Goal: Transaction & Acquisition: Purchase product/service

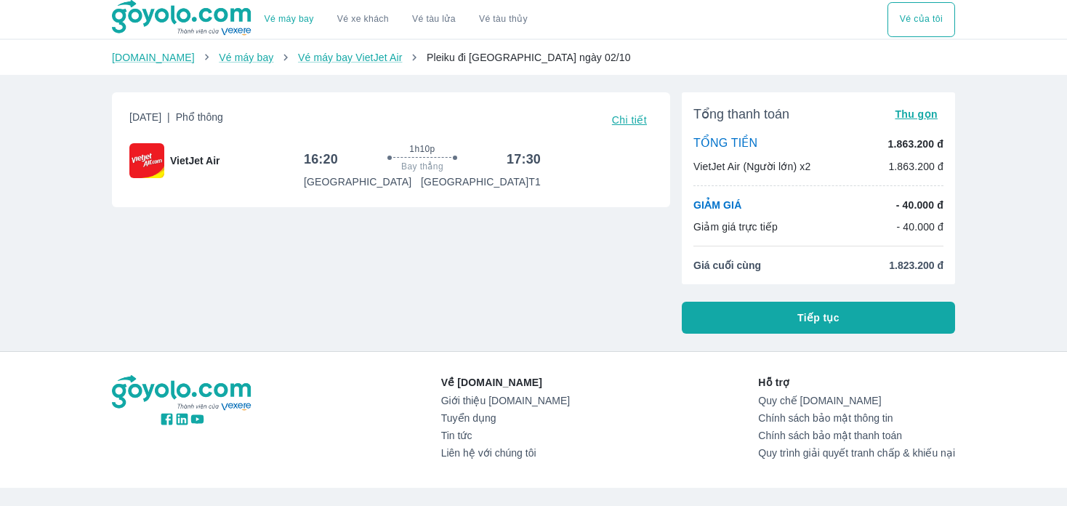
click at [768, 320] on button "Tiếp tục" at bounding box center [818, 318] width 273 height 32
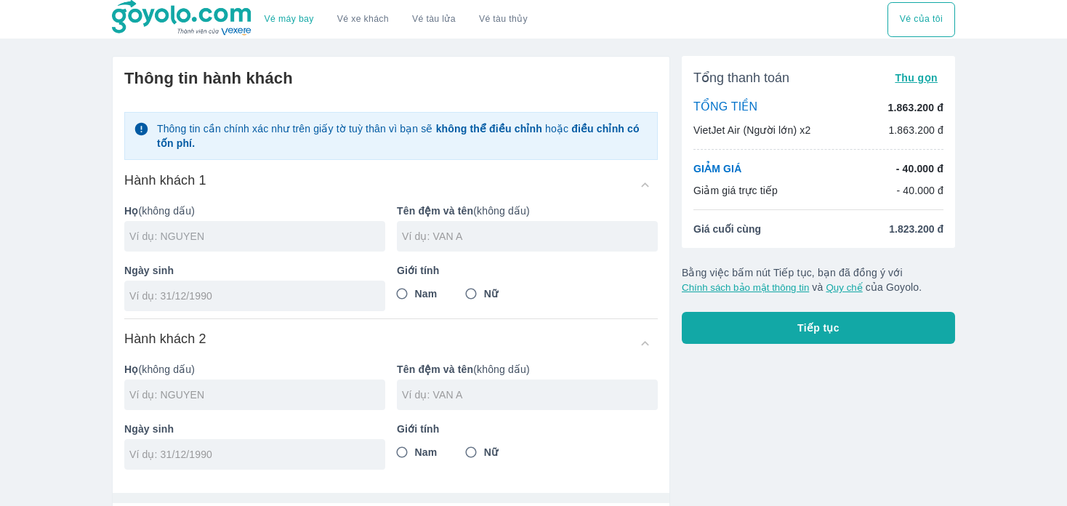
click at [228, 234] on input "text" at bounding box center [257, 236] width 256 height 15
click at [293, 241] on input "text" at bounding box center [257, 236] width 256 height 15
type input "T"
type input "THAI"
click at [453, 230] on input "text" at bounding box center [530, 236] width 256 height 15
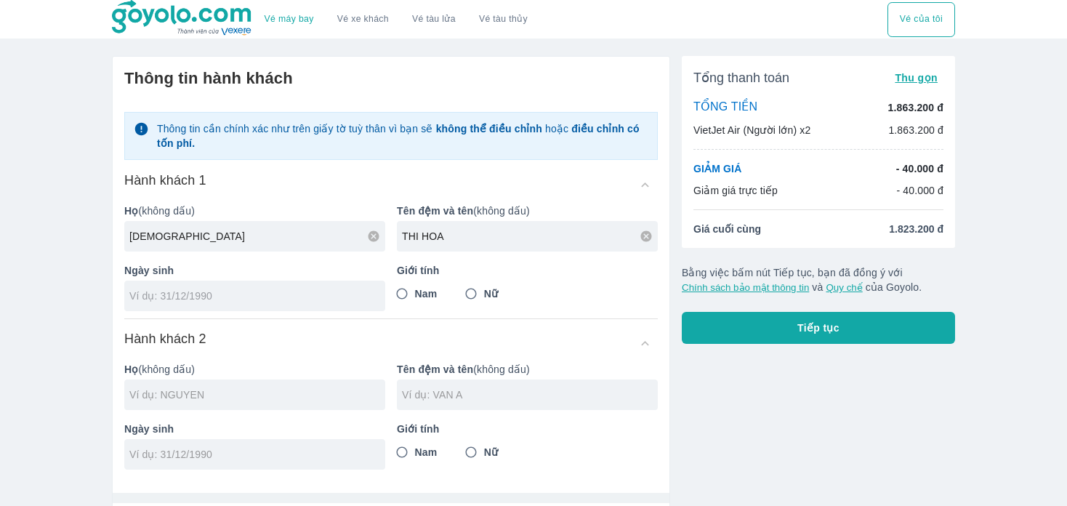
type input "THI HOA"
click at [220, 297] on input "tel" at bounding box center [249, 296] width 241 height 15
type input "[DATE]"
click at [475, 291] on input "Nữ" at bounding box center [471, 294] width 26 height 26
radio input "true"
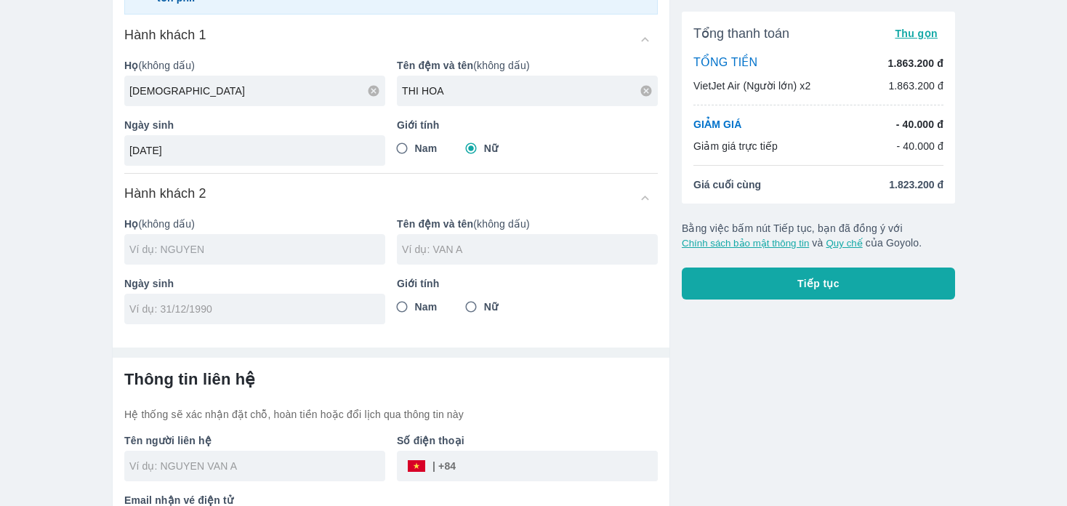
click at [214, 250] on input "text" at bounding box center [257, 249] width 256 height 15
type input "THAI THI HOA"
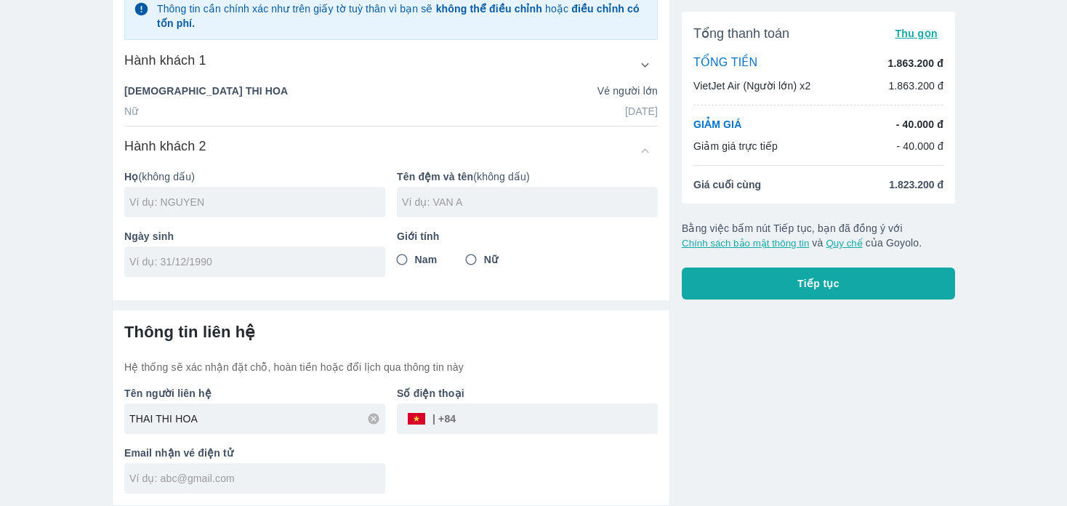
scroll to position [192, 0]
type input "DANG"
click at [529, 186] on div "Tên đệm và tên (không dấu)" at bounding box center [521, 188] width 273 height 60
click at [529, 198] on input "text" at bounding box center [530, 203] width 256 height 15
type input "QUOC LAP"
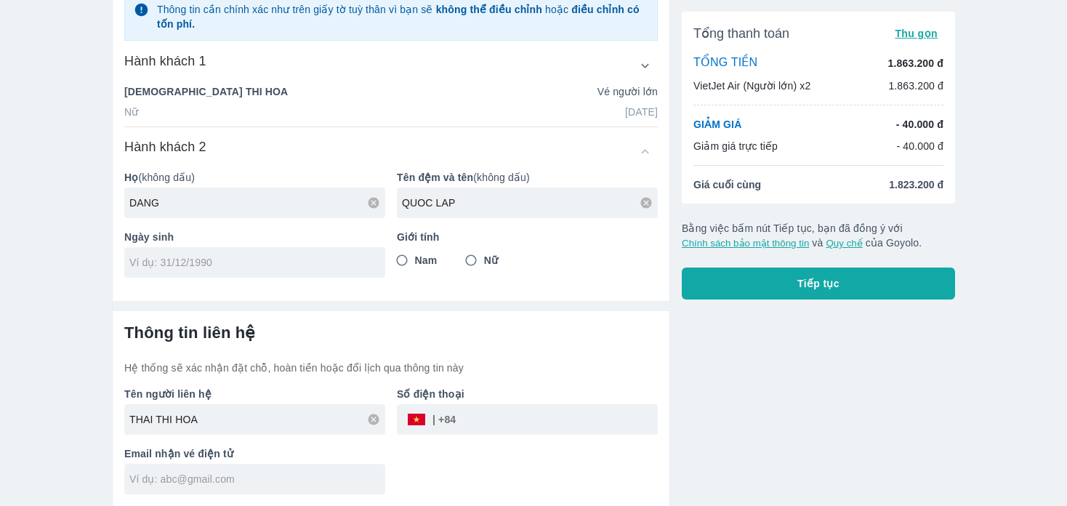
click at [321, 243] on p "Ngày sinh" at bounding box center [254, 237] width 261 height 15
click at [314, 247] on div at bounding box center [254, 262] width 261 height 31
type input "1"
click at [302, 260] on input "21/" at bounding box center [249, 262] width 241 height 15
click at [294, 262] on input "21/12/" at bounding box center [249, 262] width 241 height 15
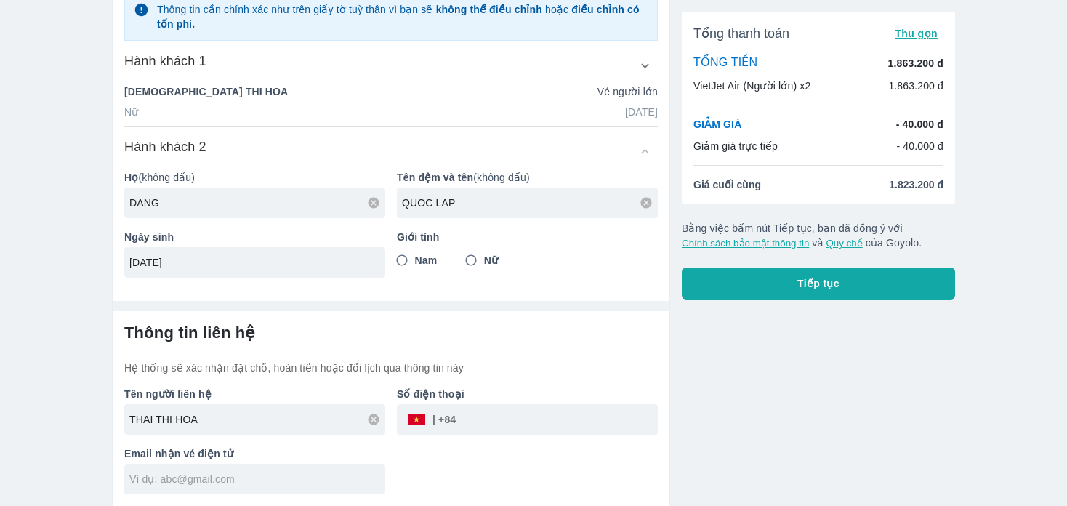
type input "[DATE]"
click at [409, 262] on input "Nam" at bounding box center [402, 260] width 26 height 26
radio input "true"
click at [265, 419] on input "THAI THI HOA" at bounding box center [257, 419] width 256 height 15
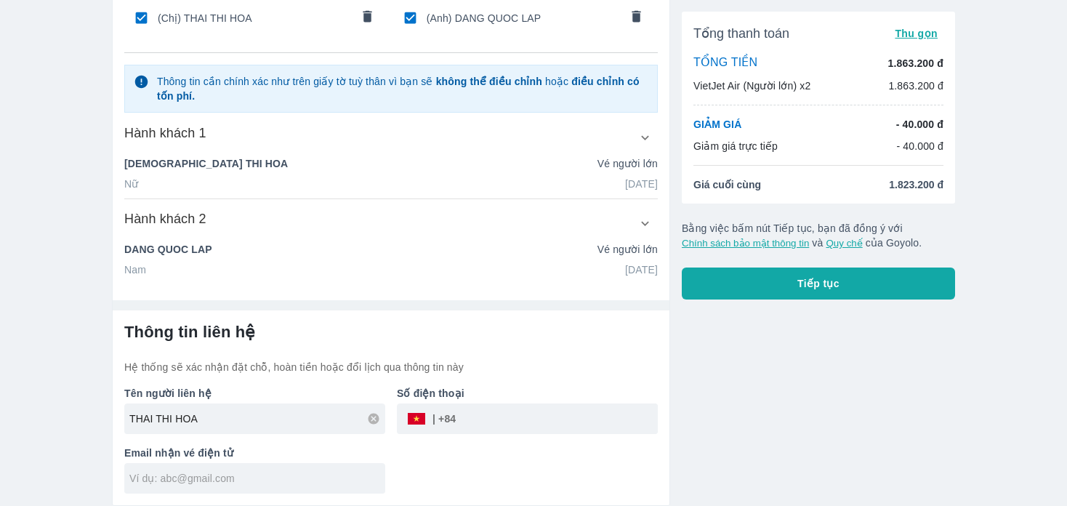
scroll to position [119, 0]
click at [482, 418] on input "tel" at bounding box center [557, 419] width 202 height 35
click at [278, 466] on div "Email nhận vé điện tử" at bounding box center [249, 465] width 273 height 60
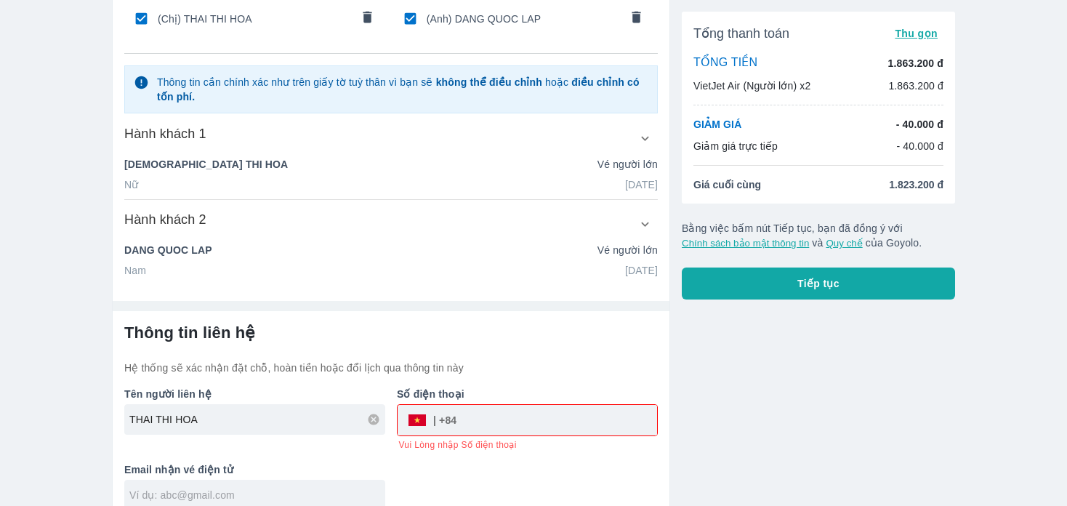
click at [273, 489] on input "text" at bounding box center [257, 495] width 256 height 15
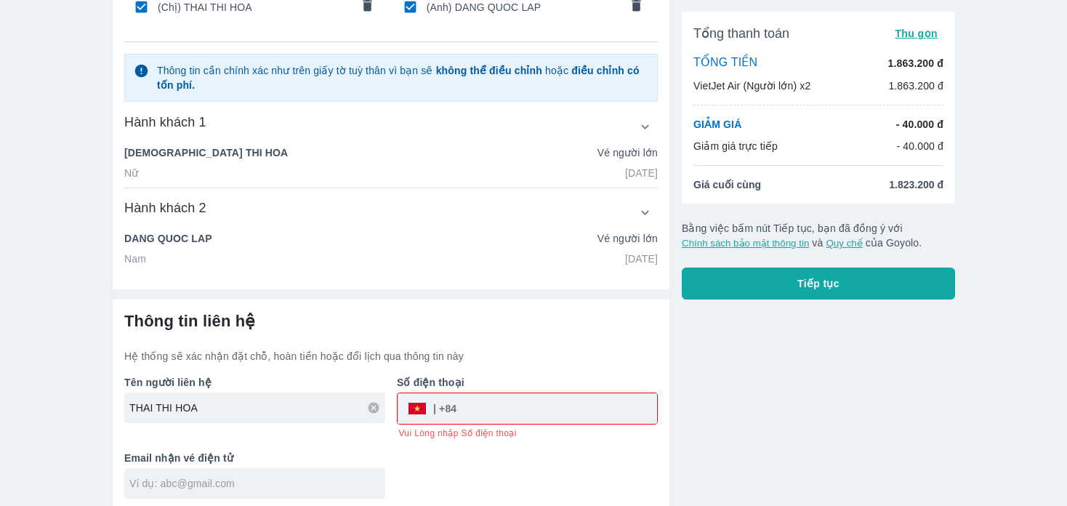
scroll to position [134, 0]
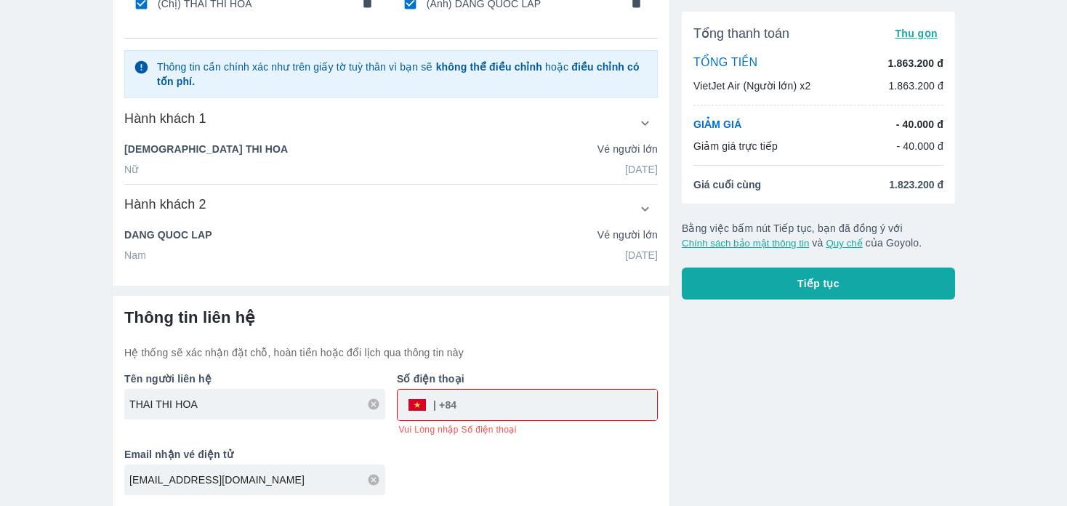
type input "Nhattung99kt@gmail.com"
click at [527, 422] on div "Số điện thoại ​ Vui Lòng nhập Số điện thoại" at bounding box center [521, 398] width 273 height 76
click at [535, 400] on input "tel" at bounding box center [557, 405] width 201 height 35
type input "0375544099"
click at [886, 277] on button "Tiếp tục" at bounding box center [818, 284] width 273 height 32
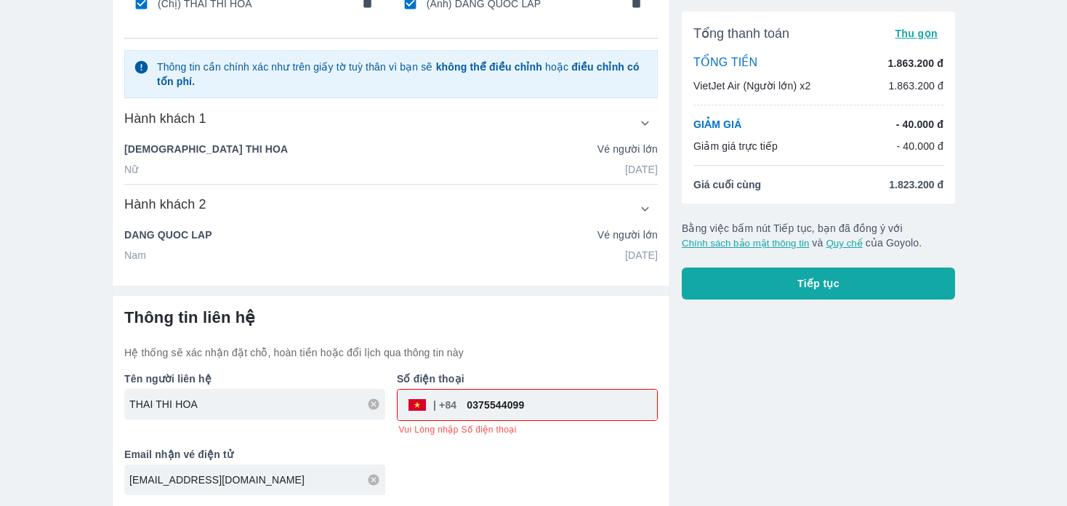
scroll to position [119, 0]
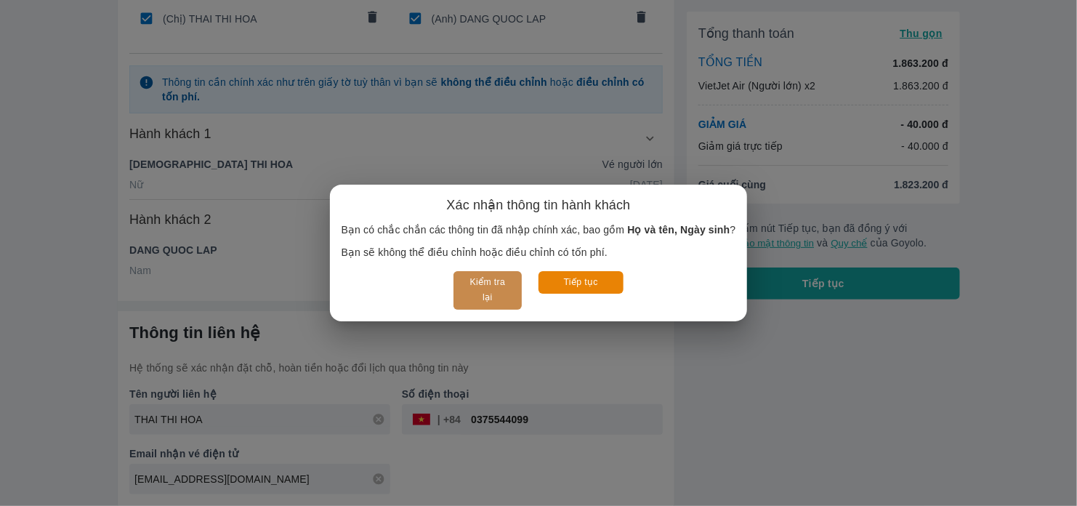
click at [499, 288] on button "Kiểm tra lại" at bounding box center [488, 290] width 68 height 39
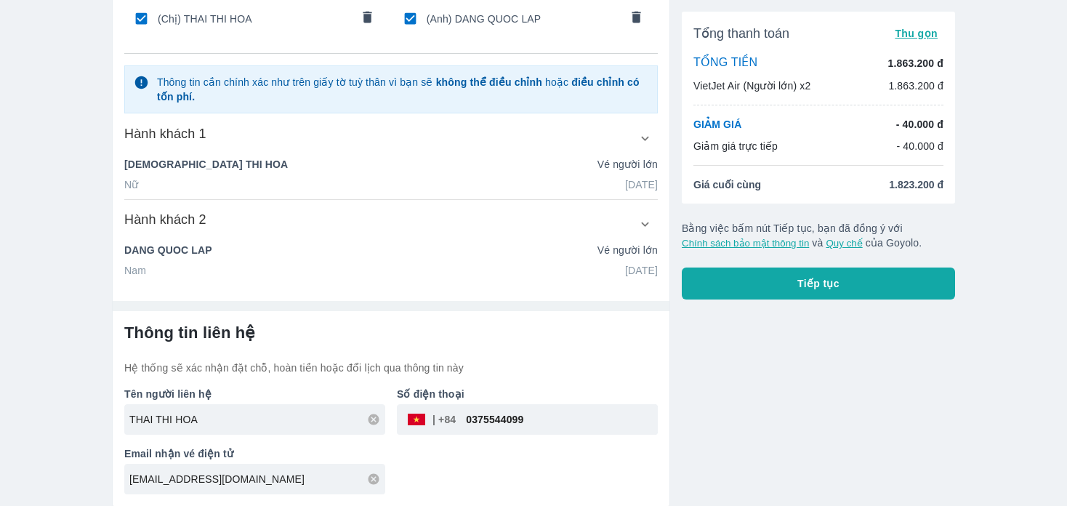
click at [831, 289] on span "Tiếp tục" at bounding box center [819, 283] width 42 height 15
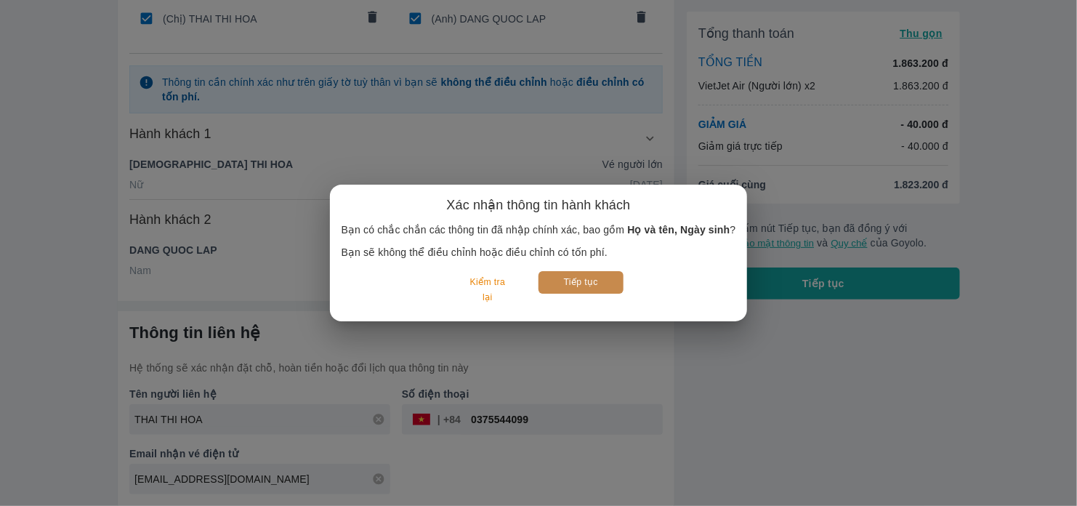
click at [586, 284] on button "Tiếp tục" at bounding box center [581, 282] width 85 height 23
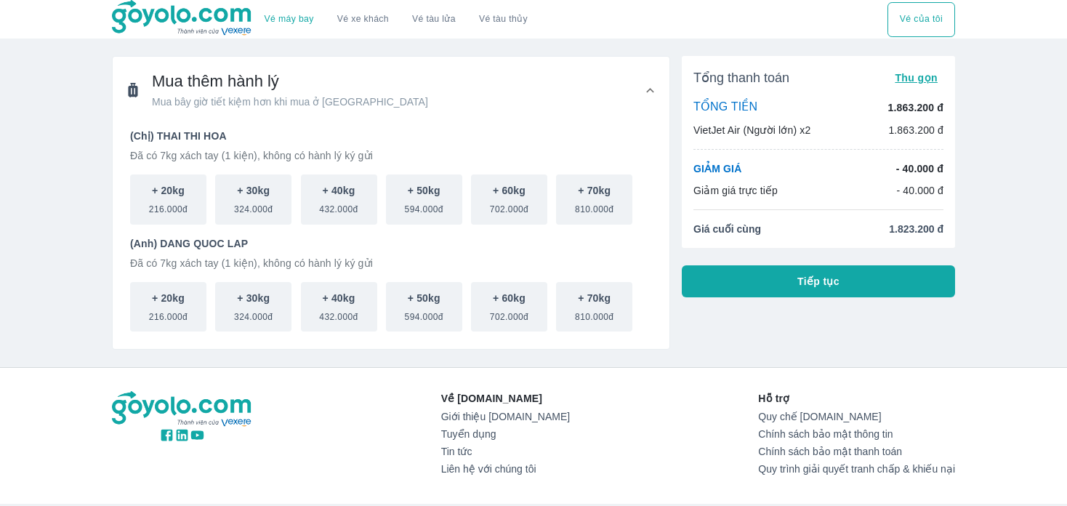
click at [813, 280] on span "Tiếp tục" at bounding box center [819, 281] width 42 height 15
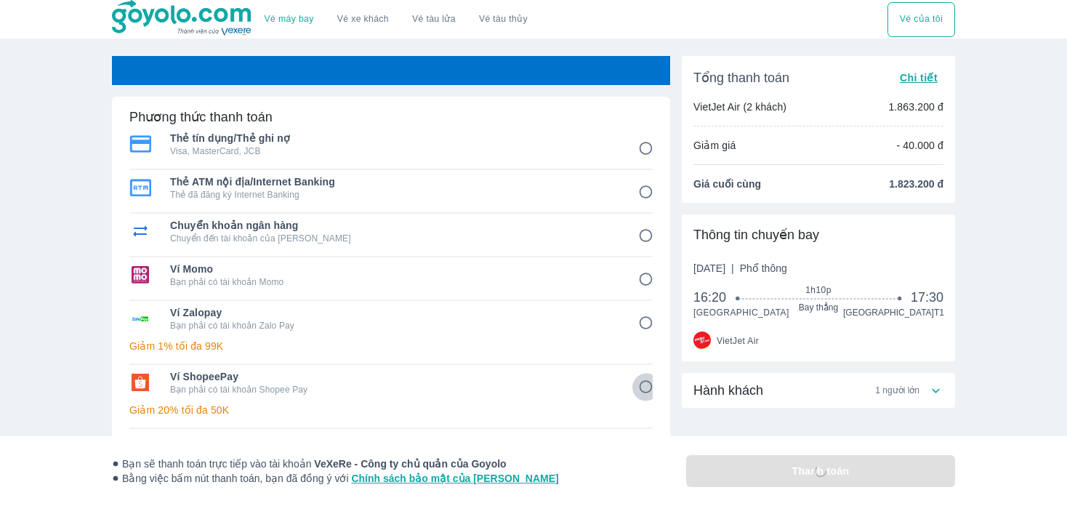
click at [649, 387] on input "6" at bounding box center [646, 387] width 28 height 28
radio input "false"
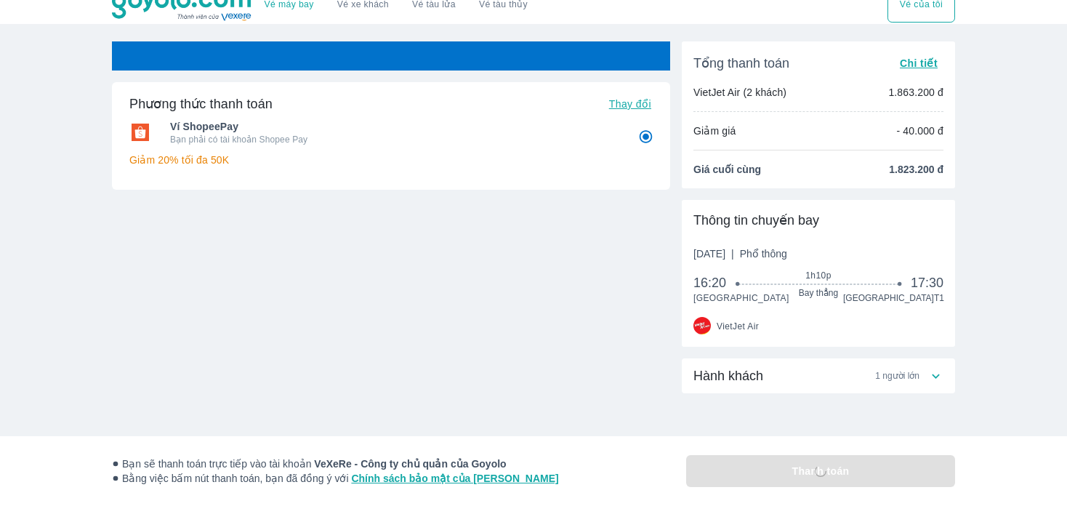
scroll to position [18, 0]
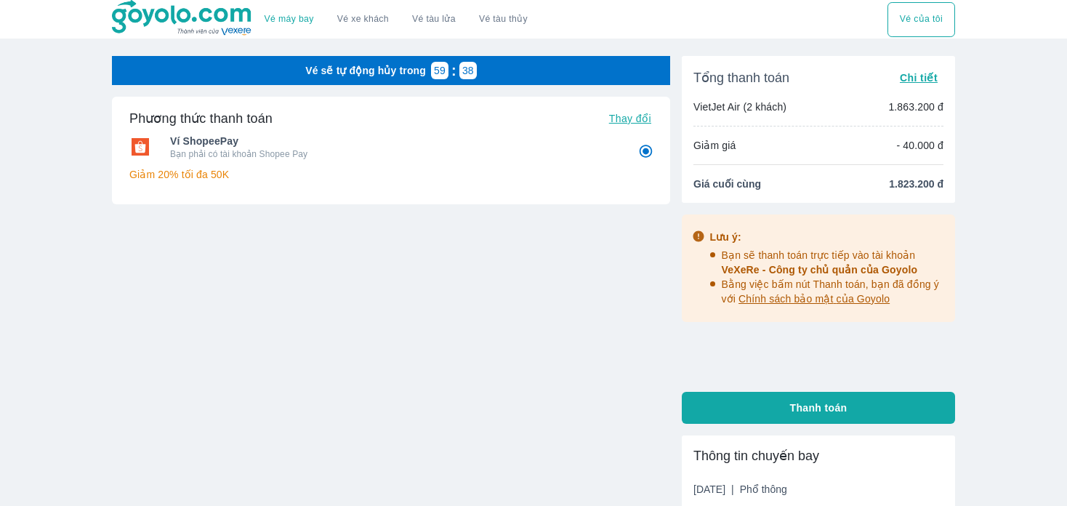
click at [473, 248] on div "Phương thức thanh toán Thay đổi Ví ShopeePay Bạn phải có tài khoản Shopee Pay G…" at bounding box center [391, 196] width 558 height 199
drag, startPoint x: 238, startPoint y: 175, endPoint x: 196, endPoint y: 168, distance: 42.1
click at [196, 168] on p "Giảm 20% tối đa 50K" at bounding box center [390, 174] width 523 height 15
click at [217, 236] on div "Phương thức thanh toán Thay đổi Ví ShopeePay Bạn phải có tài khoản Shopee Pay G…" at bounding box center [391, 196] width 558 height 199
drag, startPoint x: 235, startPoint y: 172, endPoint x: 123, endPoint y: 155, distance: 113.2
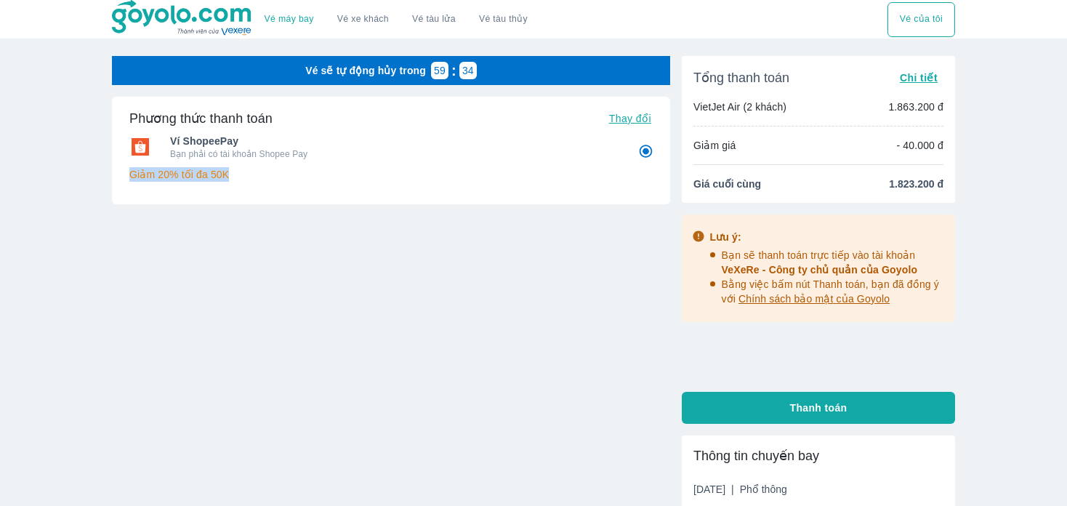
click at [123, 155] on div "Phương thức thanh toán Thay đổi Ví ShopeePay Bạn phải có tài khoản Shopee Pay G…" at bounding box center [391, 151] width 558 height 108
click at [372, 283] on div at bounding box center [391, 289] width 558 height 13
click at [483, 286] on div at bounding box center [391, 289] width 558 height 13
drag, startPoint x: 760, startPoint y: 146, endPoint x: 750, endPoint y: 149, distance: 10.6
click at [706, 143] on div "Giảm giá - 40.000 đ" at bounding box center [819, 145] width 250 height 15
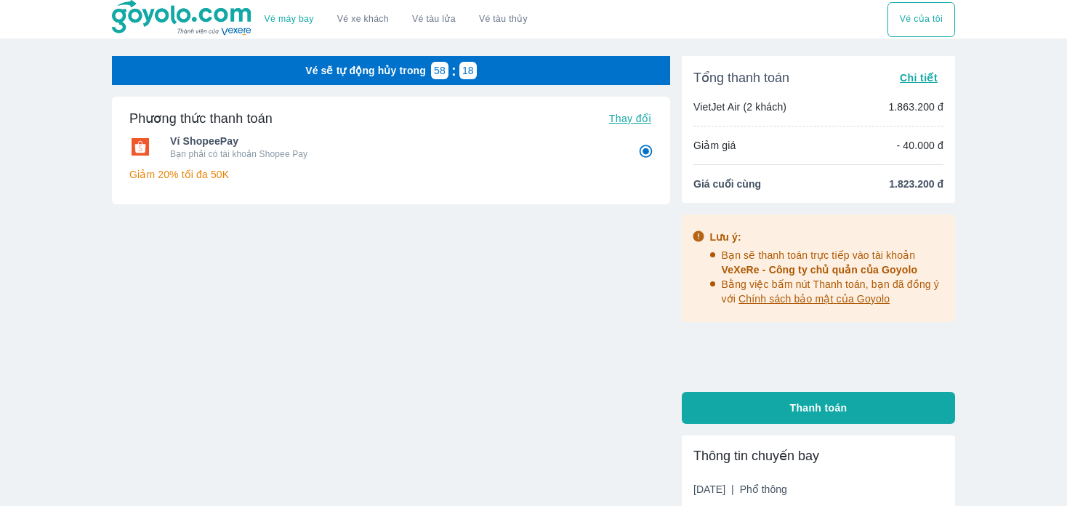
click at [937, 150] on p "- 40.000 đ" at bounding box center [919, 145] width 47 height 15
click at [933, 148] on p "- 40.000 đ" at bounding box center [919, 145] width 47 height 15
click at [933, 146] on p "- 40.000 đ" at bounding box center [919, 145] width 47 height 15
click at [1024, 122] on div "Vé máy bay Vé xe khách Vé tàu lửa Vé tàu thủy Vé của tôi Vé sẽ tự động hủy tron…" at bounding box center [533, 372] width 1067 height 745
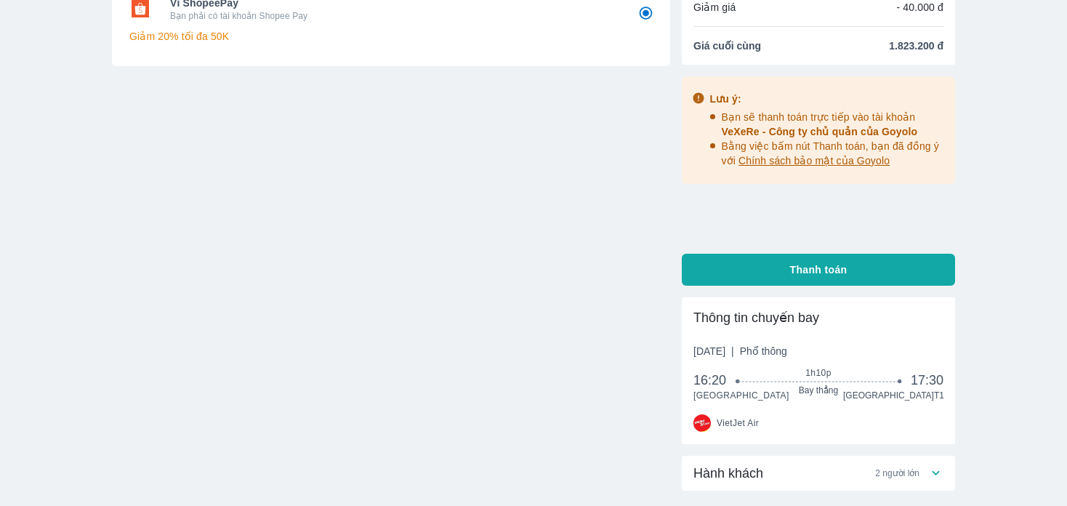
scroll to position [238, 0]
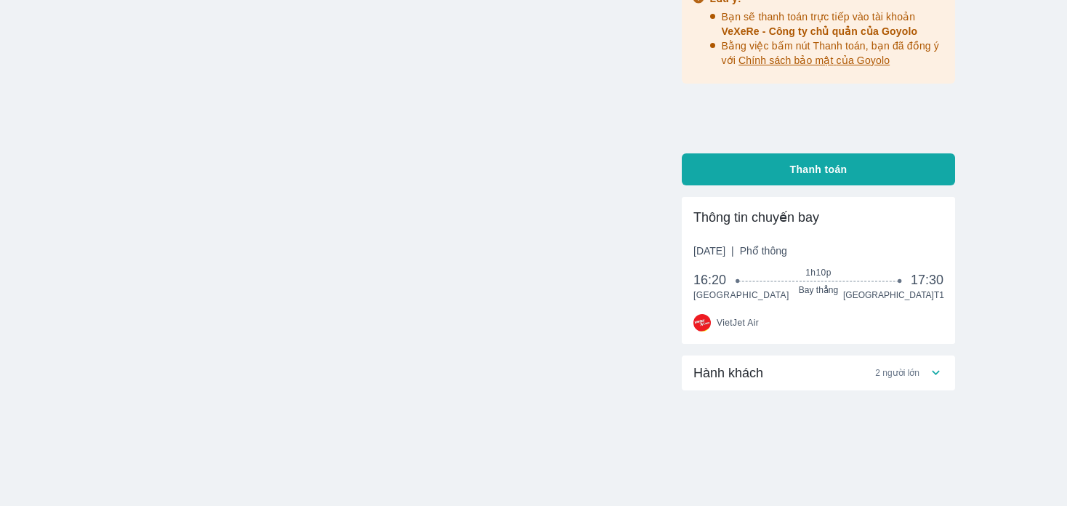
drag, startPoint x: 941, startPoint y: 374, endPoint x: 909, endPoint y: 372, distance: 32.0
click at [941, 373] on icon at bounding box center [935, 372] width 15 height 15
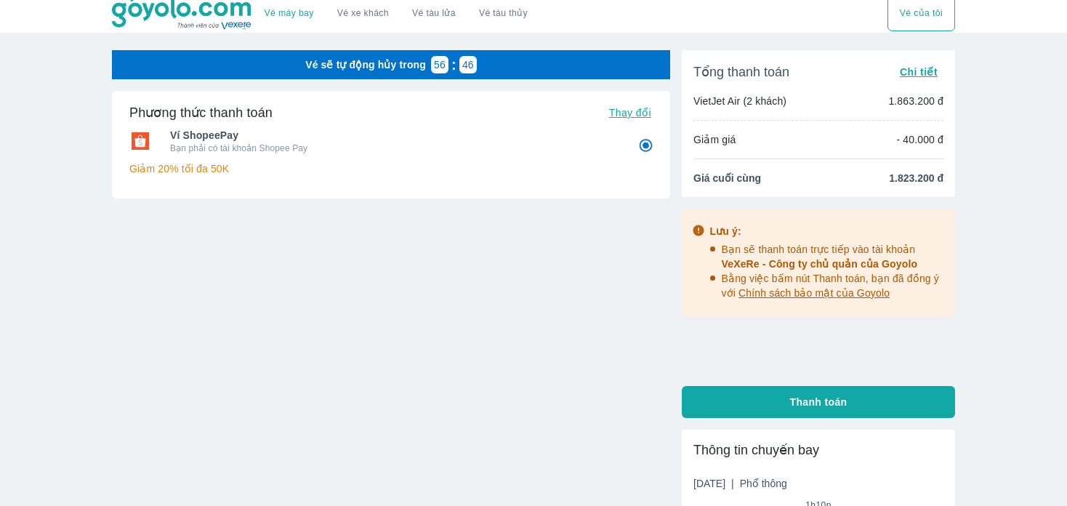
scroll to position [0, 0]
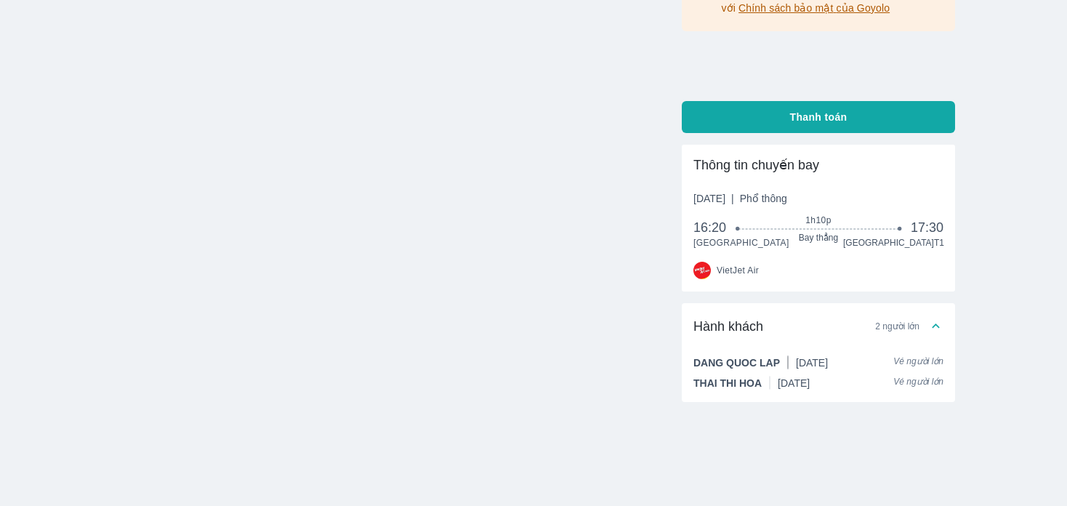
click at [941, 333] on icon at bounding box center [935, 325] width 15 height 15
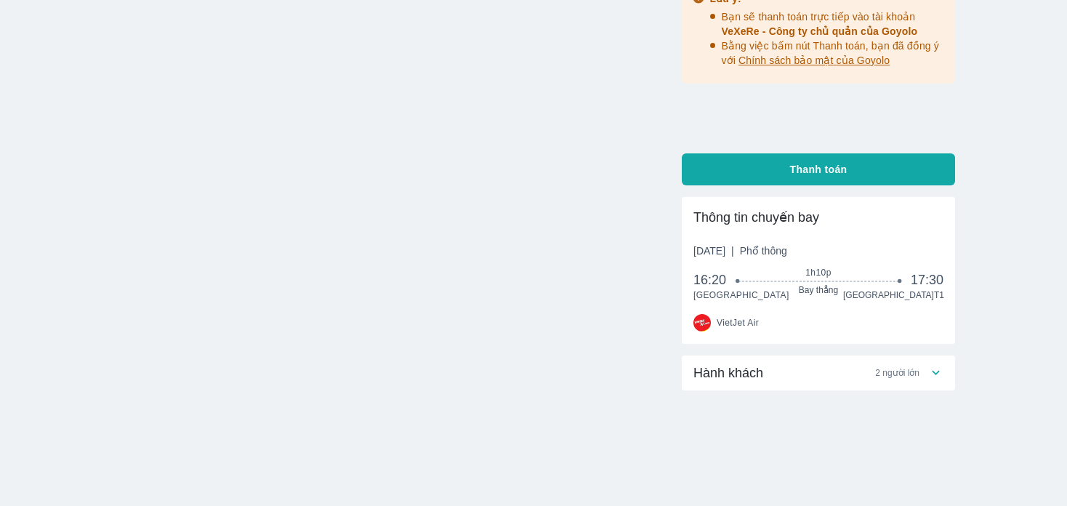
click at [933, 374] on icon at bounding box center [935, 372] width 15 height 15
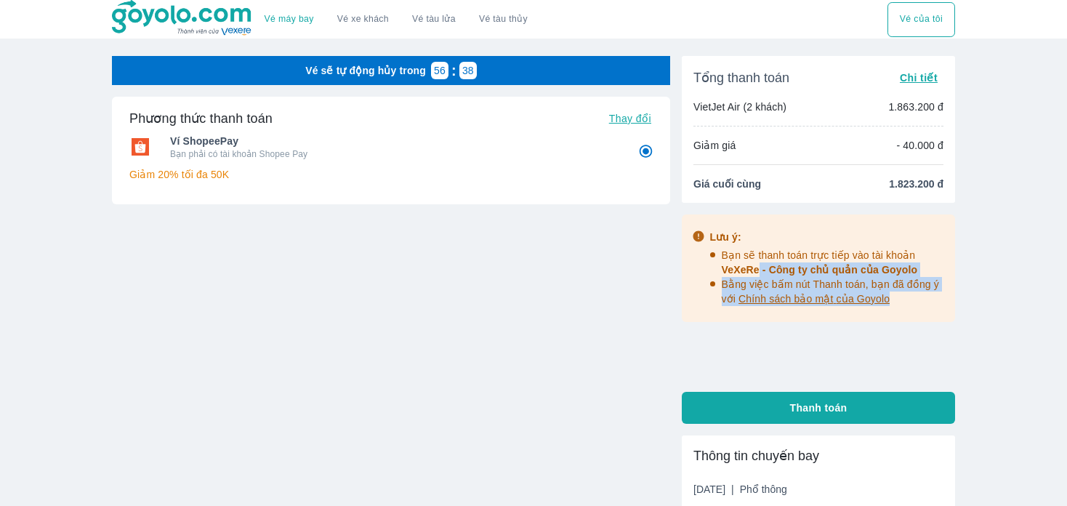
drag, startPoint x: 755, startPoint y: 270, endPoint x: 906, endPoint y: 303, distance: 154.0
click at [906, 303] on div "Lưu ý: Bạn sẽ thanh toán trực tiếp vào tài khoản VeXeRe - Công ty chủ quản của …" at bounding box center [834, 268] width 224 height 87
click at [986, 305] on div "Vé máy bay Vé xe khách Vé tàu lửa Vé tàu thủy Vé của tôi Vé sẽ tự động hủy tron…" at bounding box center [533, 404] width 1067 height 809
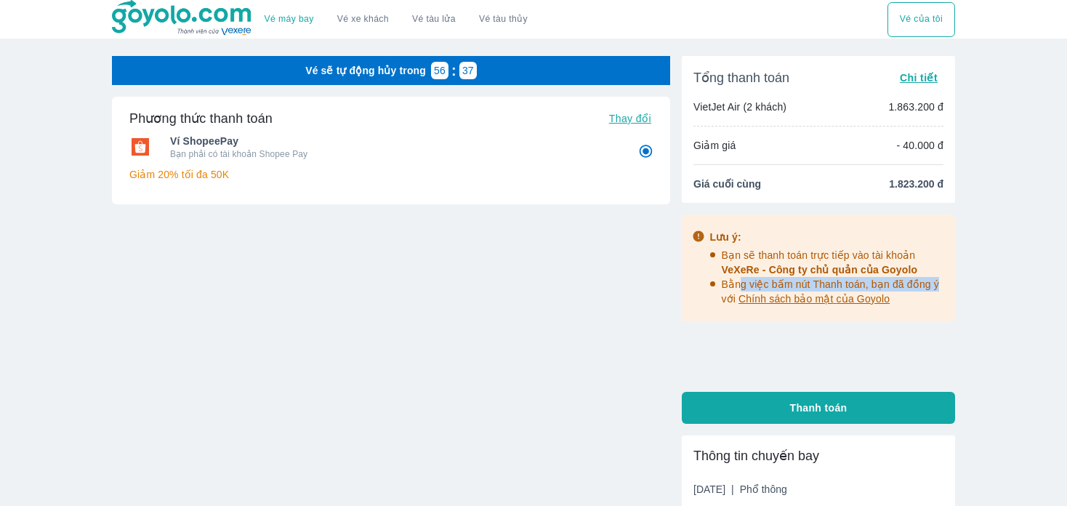
drag, startPoint x: 939, startPoint y: 289, endPoint x: 739, endPoint y: 277, distance: 199.5
click at [739, 277] on p "Bằng việc bấm nút Thanh toán, bạn đã đồng ý với Chính sách bảo mật của Goyolo" at bounding box center [834, 291] width 224 height 29
click at [984, 313] on div "Vé máy bay Vé xe khách Vé tàu lửa Vé tàu thủy Vé của tôi Vé sẽ tự động hủy tron…" at bounding box center [533, 404] width 1067 height 809
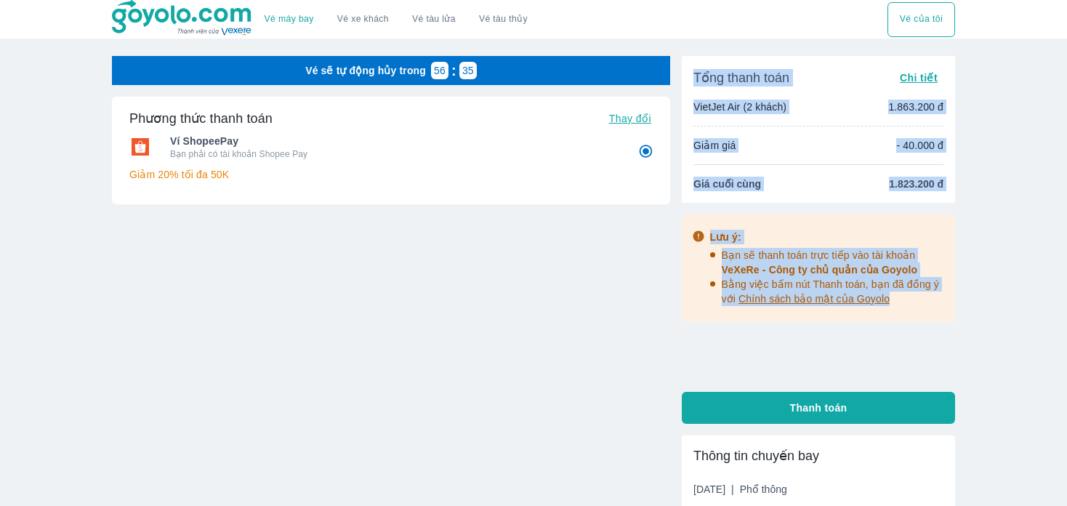
drag, startPoint x: 906, startPoint y: 304, endPoint x: 1032, endPoint y: 289, distance: 126.7
click at [643, 235] on div "Vé sẽ tự động hủy trong 56 : 35 Phương thức thanh toán Thay đổi Ví ShopeePay Bạ…" at bounding box center [533, 432] width 843 height 753
click at [1035, 306] on div "Vé máy bay Vé xe khách Vé tàu lửa Vé tàu thủy Vé của tôi Vé sẽ tự động hủy tron…" at bounding box center [533, 404] width 1067 height 809
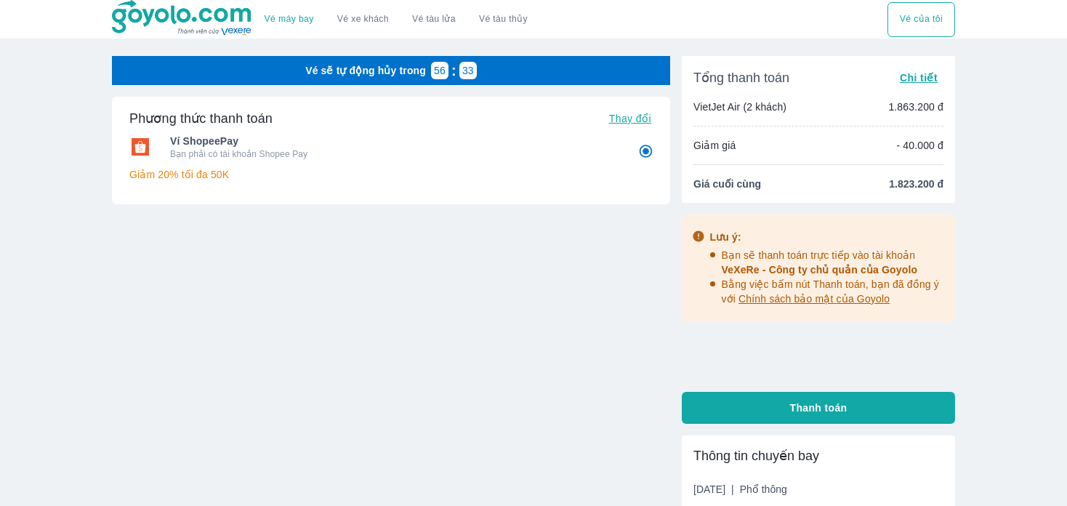
click at [915, 78] on span "Chi tiết" at bounding box center [919, 78] width 38 height 12
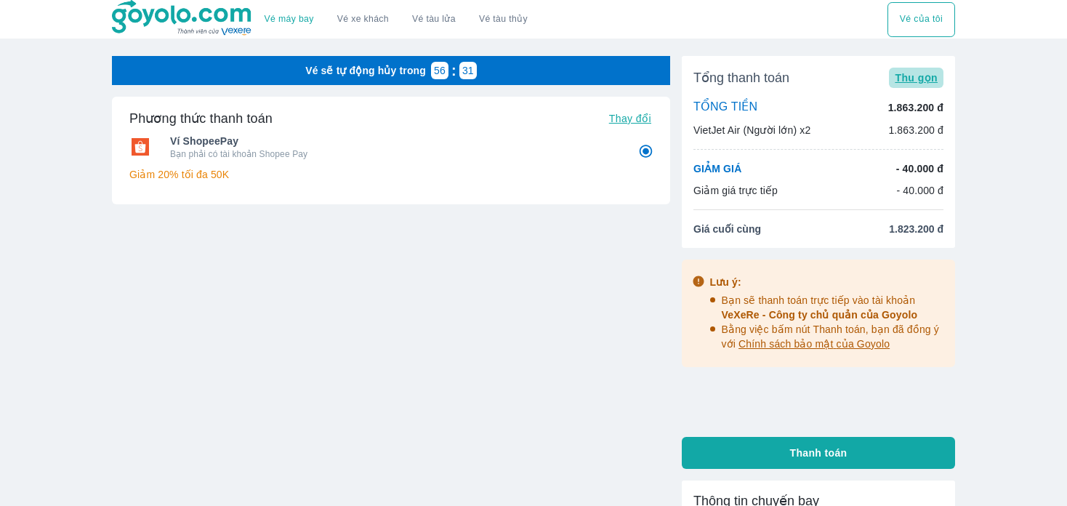
click at [923, 69] on button "Thu gọn" at bounding box center [916, 78] width 55 height 20
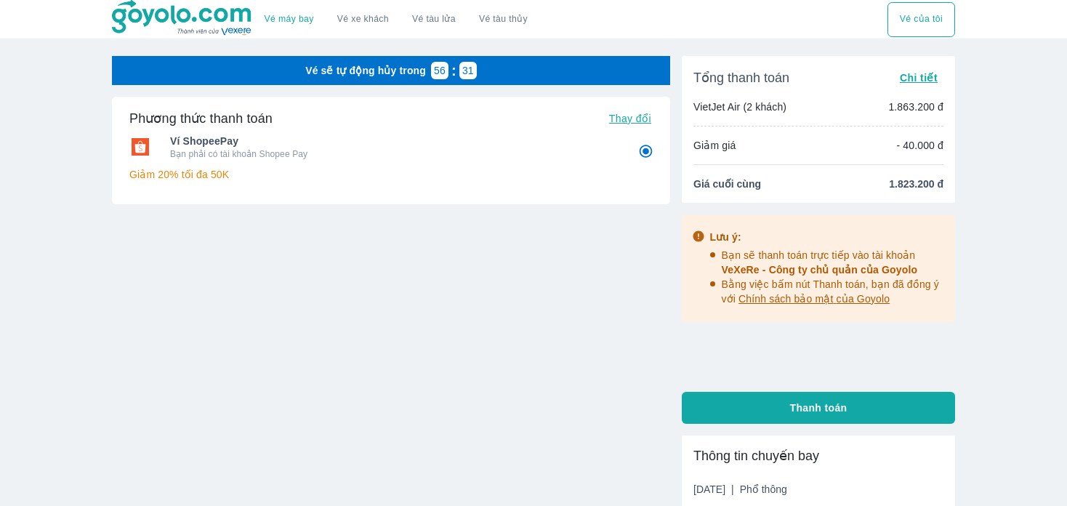
click at [923, 76] on span "Chi tiết" at bounding box center [919, 78] width 38 height 12
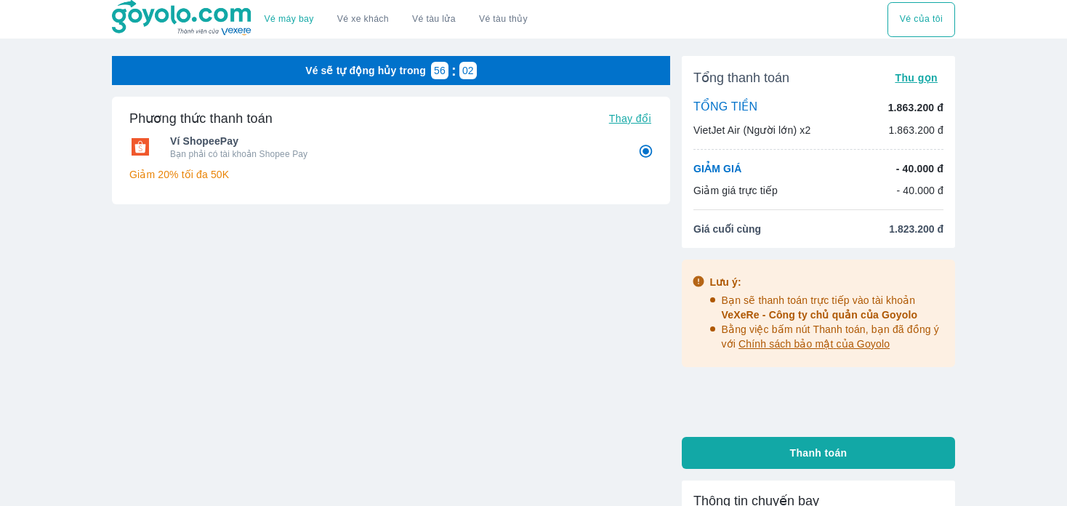
click at [919, 460] on button "Thanh toán" at bounding box center [818, 453] width 273 height 32
radio input "false"
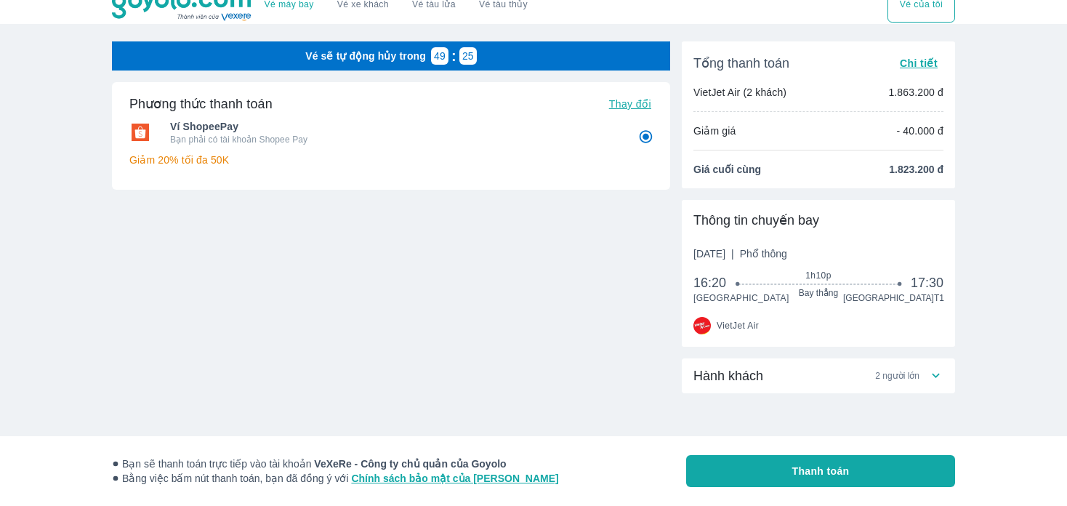
scroll to position [18, 0]
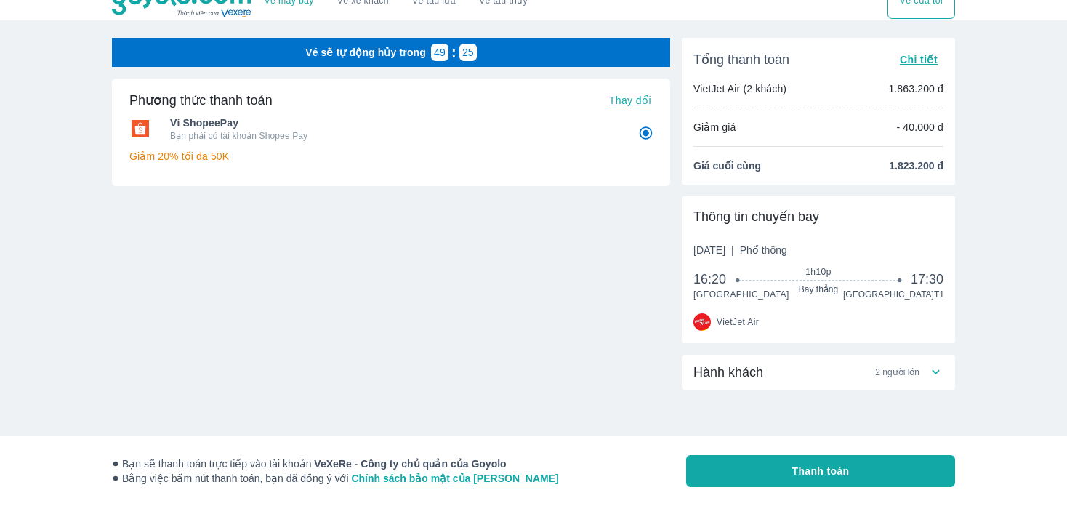
click at [941, 372] on icon at bounding box center [935, 371] width 15 height 15
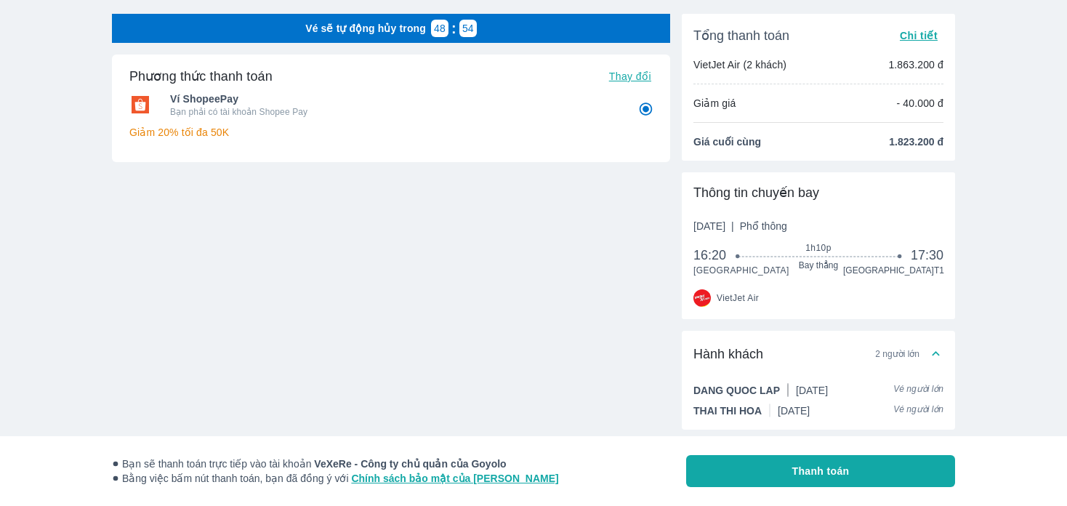
scroll to position [0, 0]
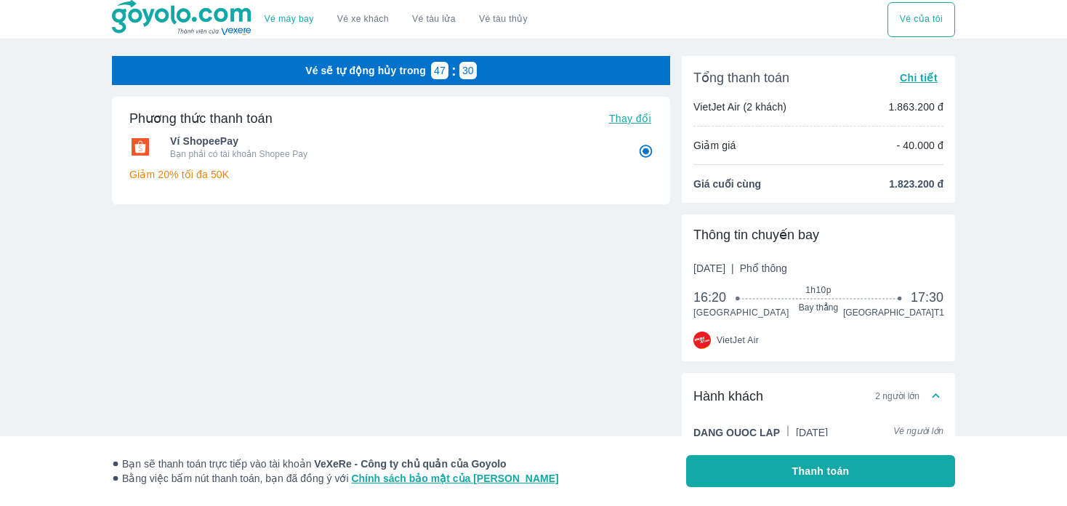
click at [543, 245] on div "Phương thức thanh toán Thay đổi Ví ShopeePay Bạn phải có tài khoản Shopee Pay G…" at bounding box center [391, 196] width 558 height 199
click at [635, 117] on span "Thay đổi" at bounding box center [630, 119] width 42 height 12
radio input "false"
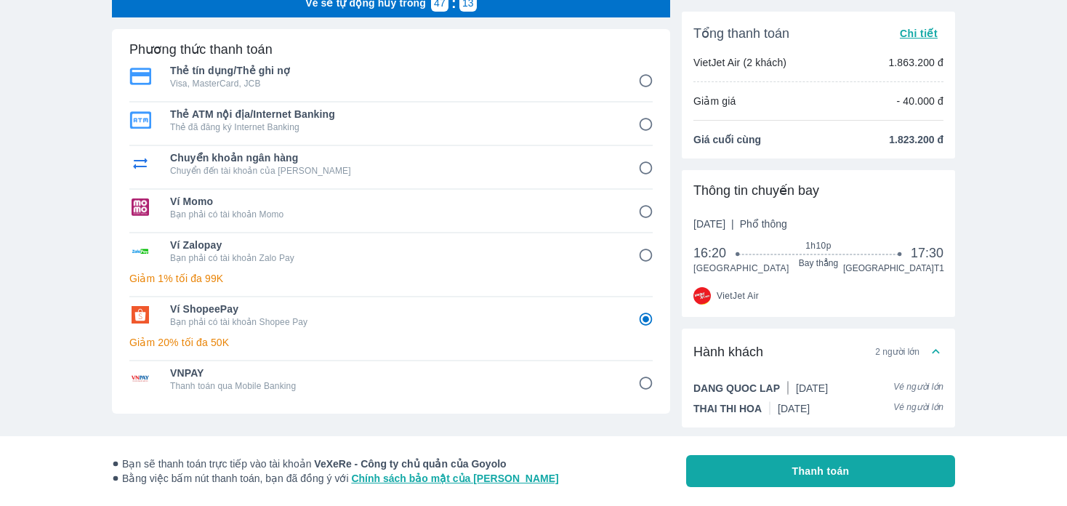
scroll to position [65, 0]
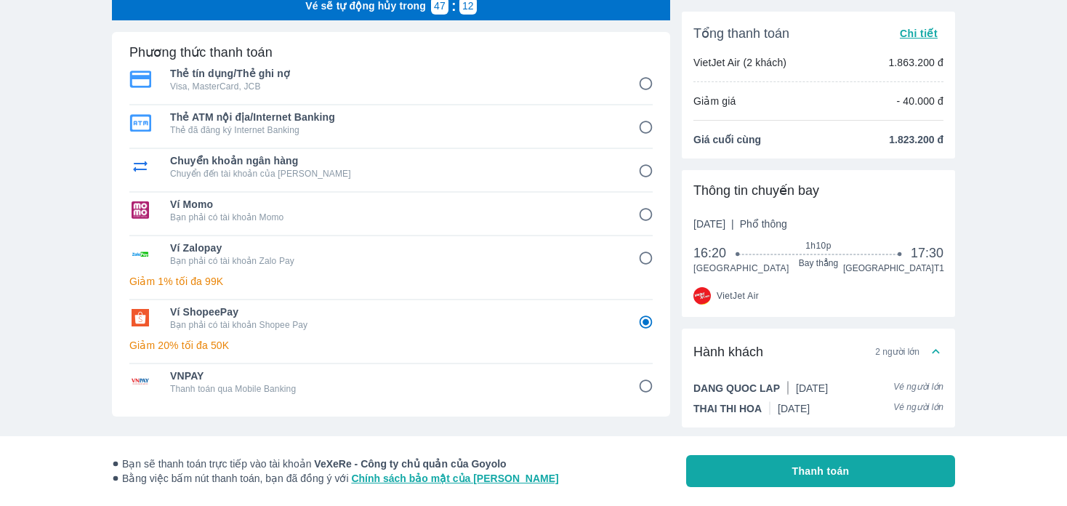
click at [872, 475] on button "Thanh toán" at bounding box center [820, 471] width 269 height 32
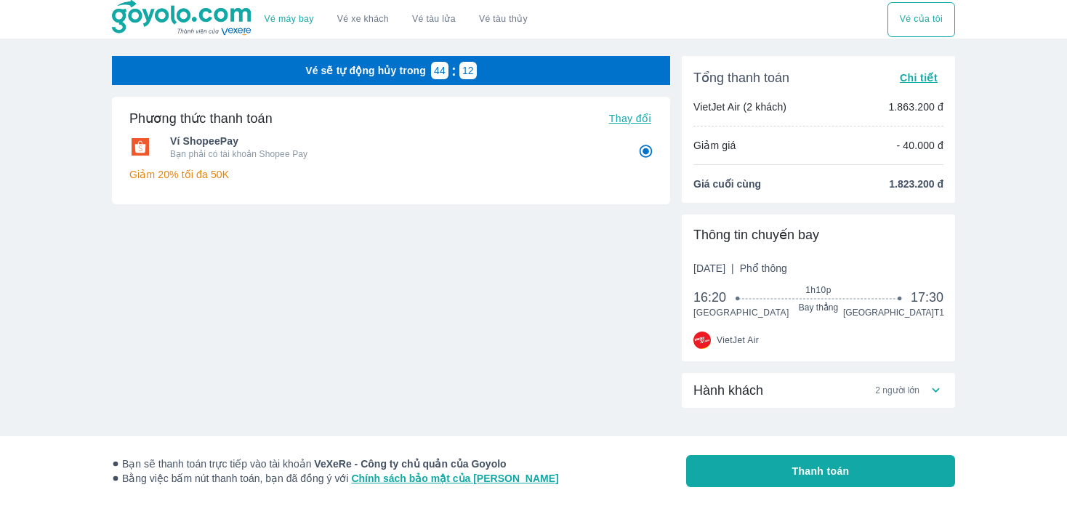
scroll to position [18, 0]
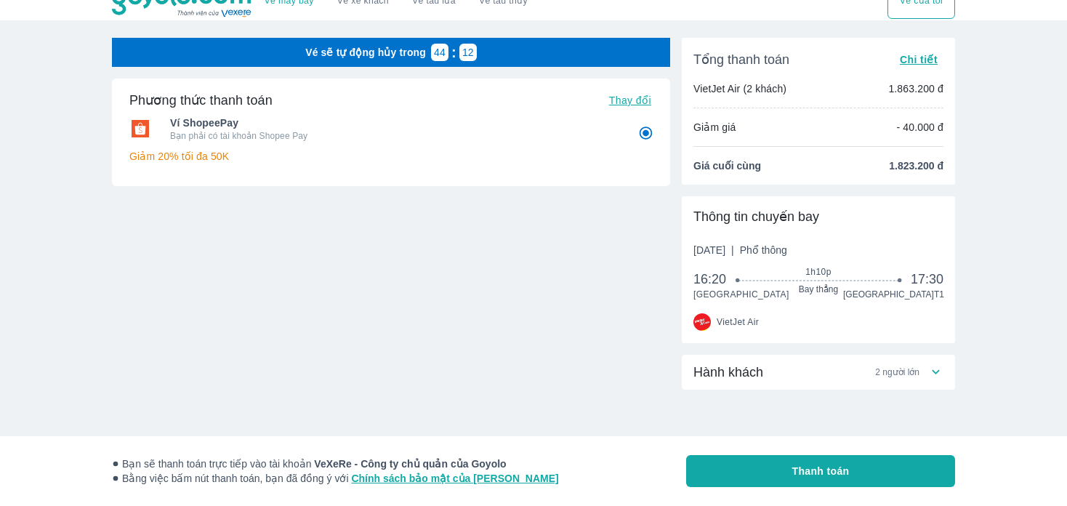
click at [489, 229] on div "Phương thức thanh toán Thay đổi Ví ShopeePay Bạn phải có tài khoản Shopee Pay G…" at bounding box center [391, 178] width 558 height 199
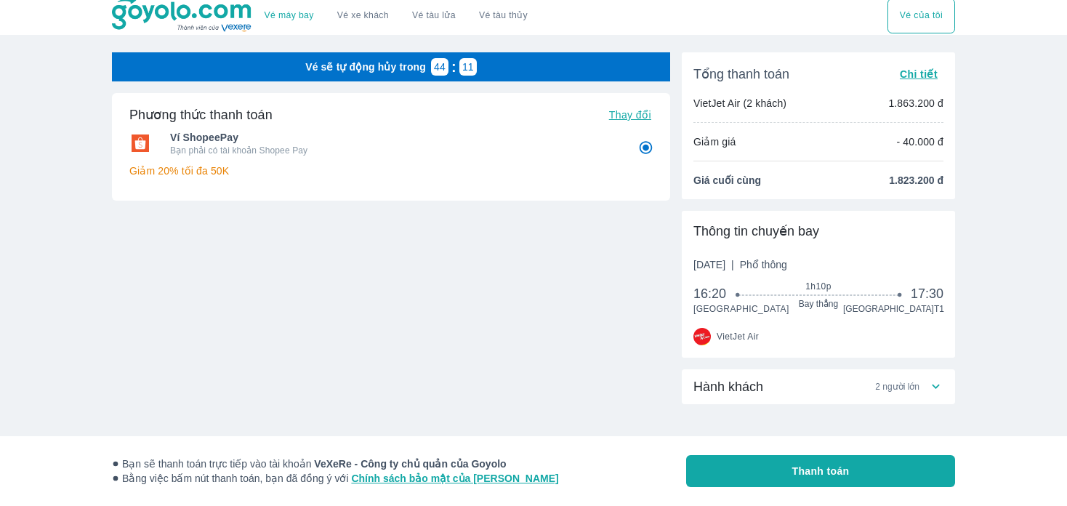
scroll to position [0, 0]
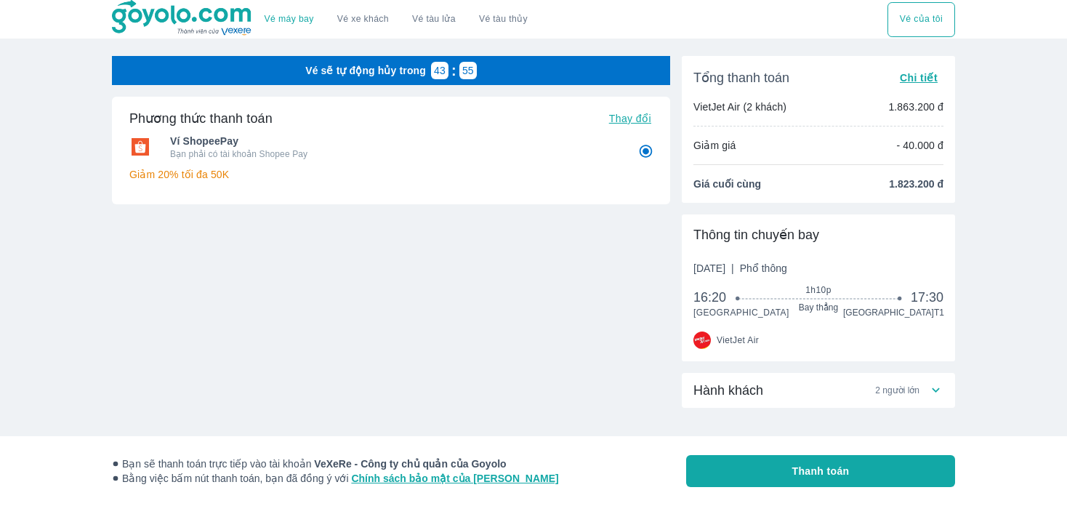
click at [928, 401] on div "Hành khách 2 người lớn" at bounding box center [818, 390] width 273 height 35
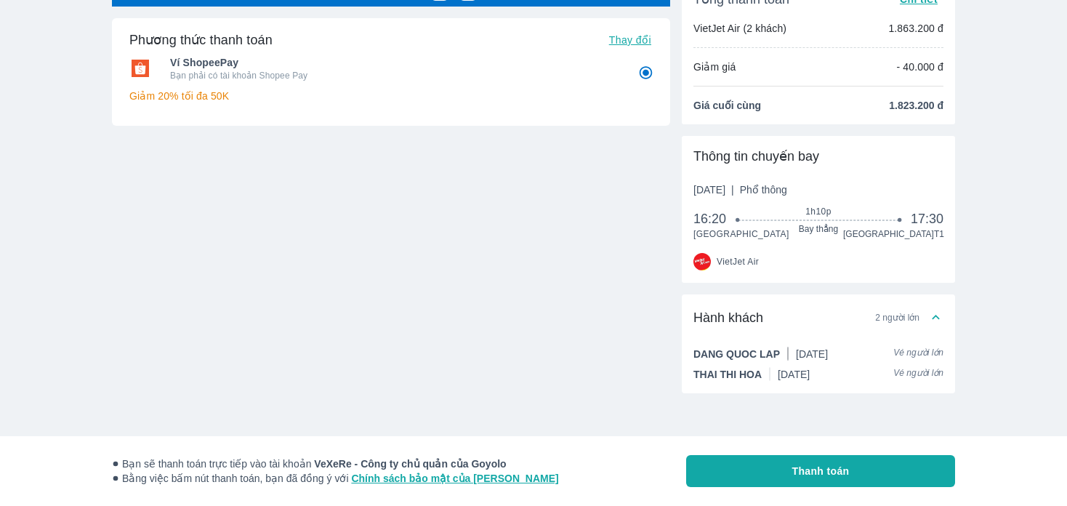
scroll to position [82, 0]
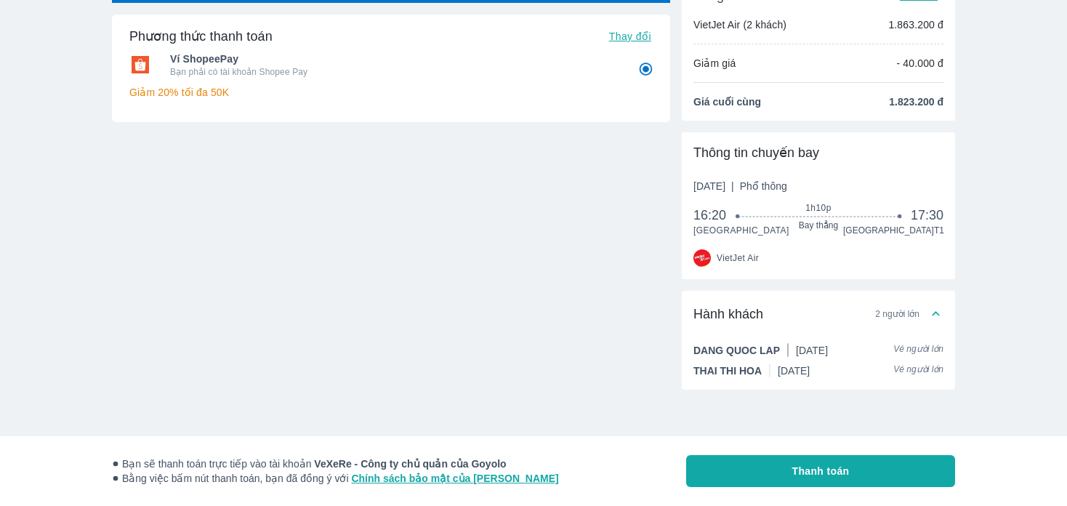
click at [941, 308] on icon at bounding box center [935, 313] width 15 height 15
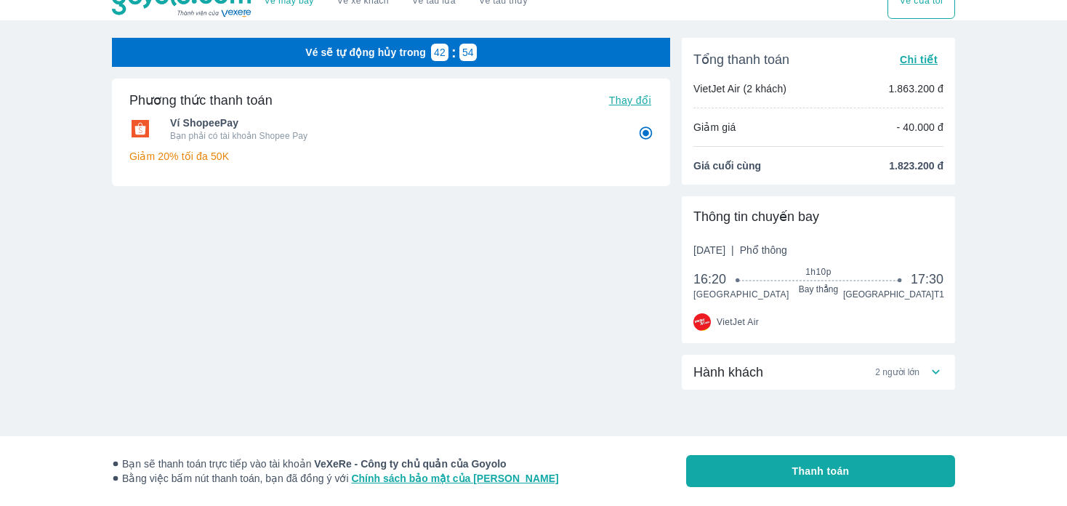
click at [931, 369] on icon at bounding box center [935, 371] width 15 height 15
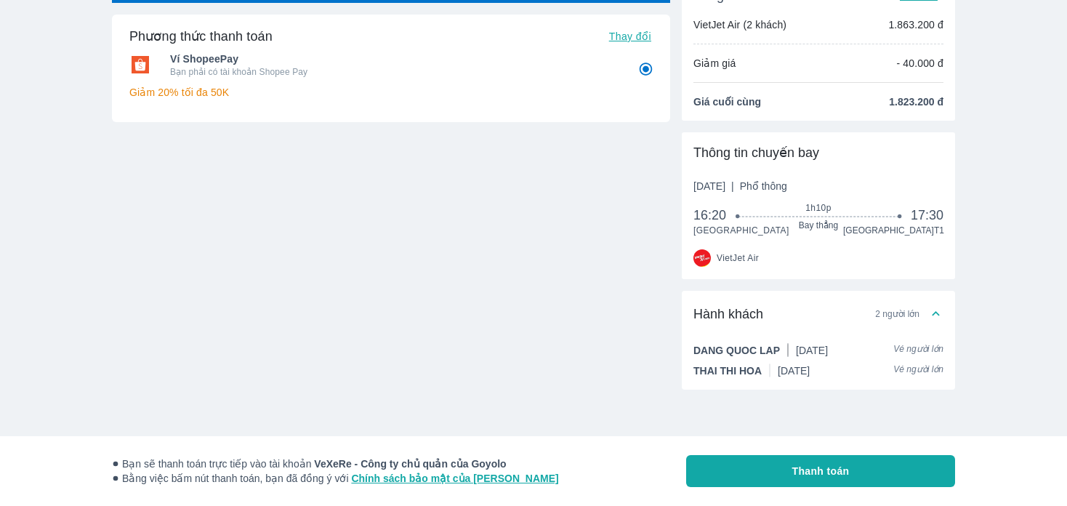
click at [927, 308] on div "Hành khách 2 người lớn" at bounding box center [811, 313] width 235 height 17
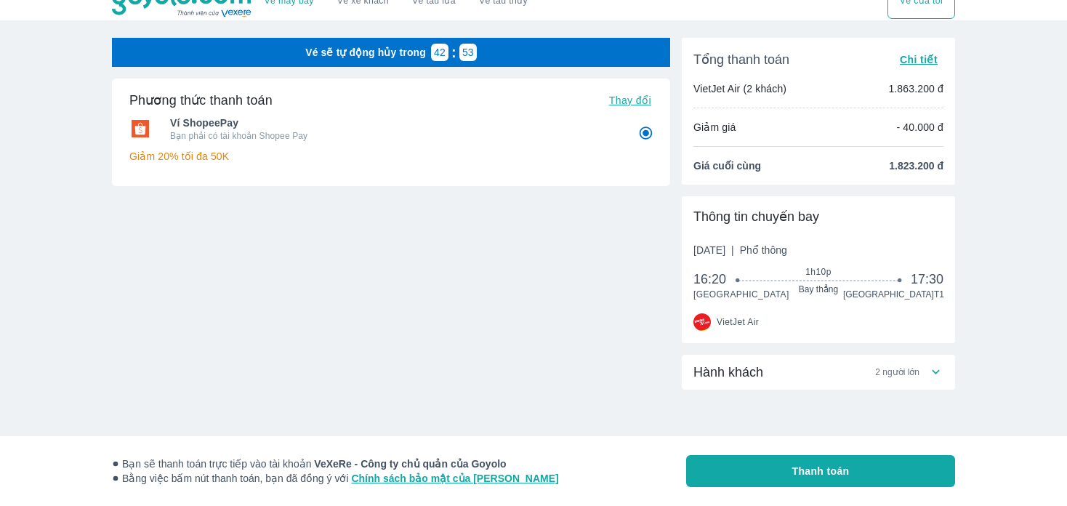
click at [935, 364] on icon at bounding box center [935, 371] width 15 height 15
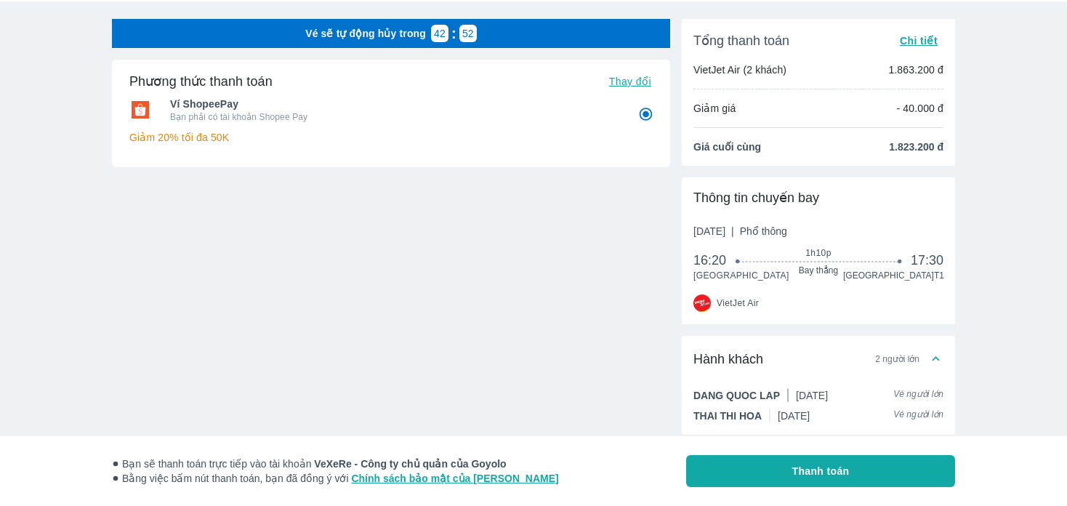
scroll to position [0, 0]
